Goal: Task Accomplishment & Management: Manage account settings

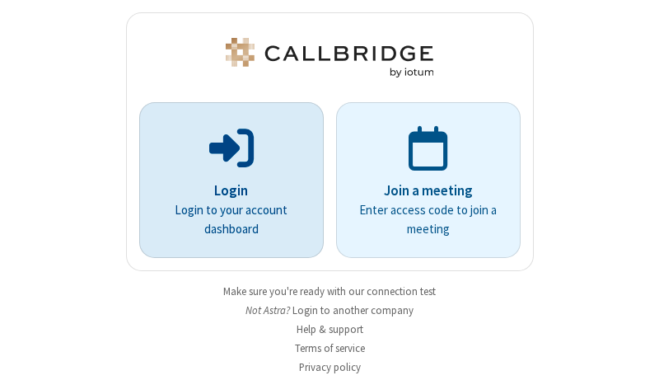
click at [225, 190] on p "Login" at bounding box center [231, 190] width 138 height 21
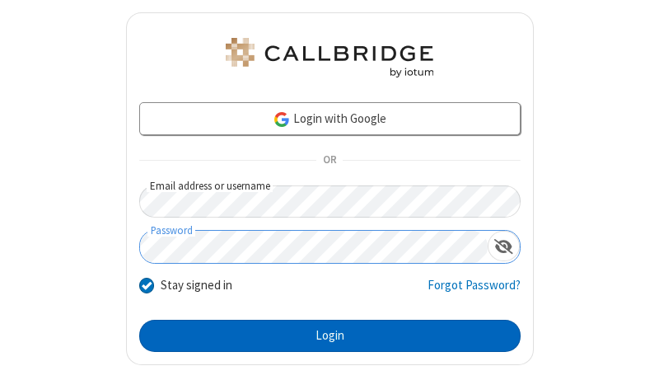
click at [323, 335] on button "Login" at bounding box center [329, 335] width 381 height 33
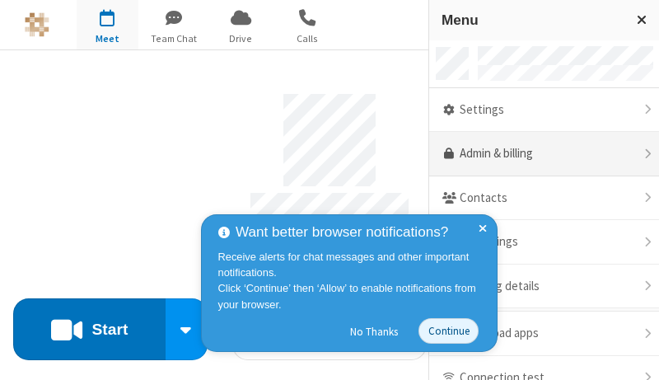
click at [538, 154] on link "Admin & billing" at bounding box center [544, 154] width 230 height 44
